Goal: Task Accomplishment & Management: Use online tool/utility

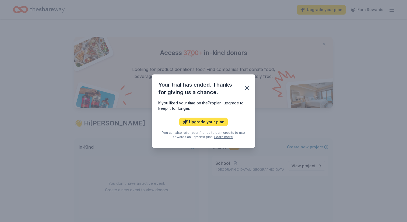
click at [213, 122] on button "Upgrade your plan" at bounding box center [203, 121] width 49 height 9
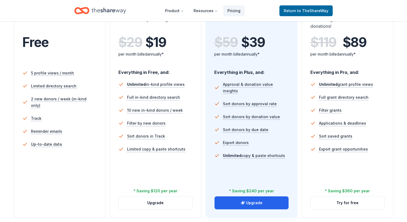
scroll to position [167, 0]
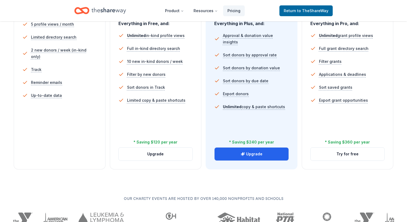
click at [333, 141] on div "* Saving $360 per year" at bounding box center [347, 142] width 45 height 6
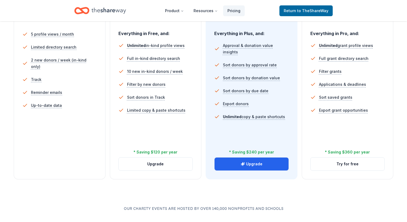
scroll to position [165, 0]
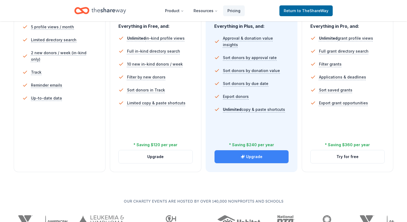
click at [269, 158] on button "Upgrade" at bounding box center [252, 156] width 74 height 13
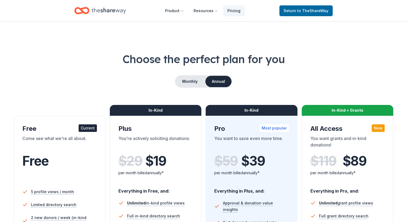
scroll to position [165, 0]
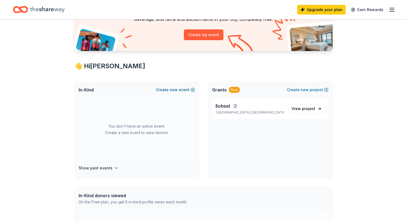
scroll to position [62, 0]
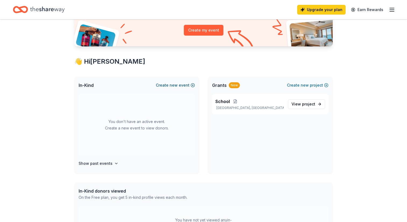
click at [179, 84] on button "Create new event" at bounding box center [175, 85] width 39 height 6
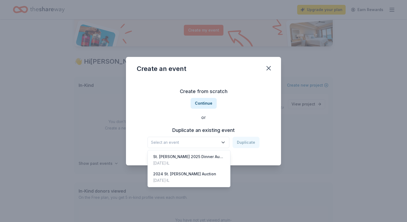
click at [216, 140] on span "Select an event" at bounding box center [184, 142] width 67 height 6
click at [252, 119] on div "Create from scratch Continue or Duplicate an existing event Select an event Dup…" at bounding box center [204, 117] width 134 height 78
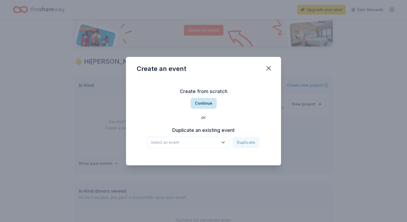
click at [201, 103] on button "Continue" at bounding box center [204, 103] width 26 height 11
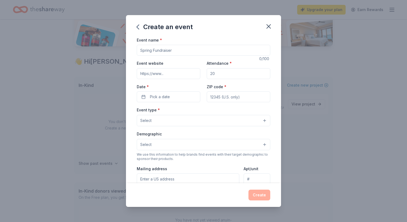
click at [178, 50] on input "Event name *" at bounding box center [204, 50] width 134 height 11
click at [268, 24] on icon "button" at bounding box center [269, 27] width 8 height 8
